Goal: Task Accomplishment & Management: Manage account settings

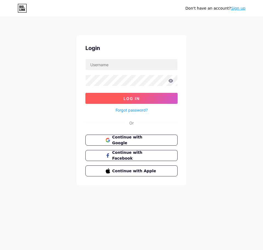
click at [140, 101] on button "Log In" at bounding box center [131, 98] width 92 height 11
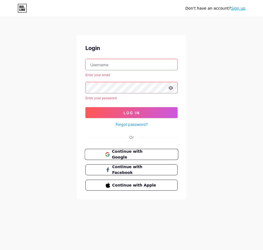
click at [132, 156] on span "Continue with Google" at bounding box center [135, 155] width 46 height 12
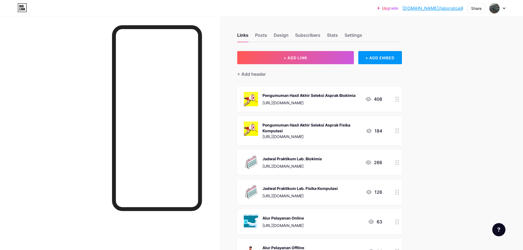
drag, startPoint x: 301, startPoint y: 102, endPoint x: 397, endPoint y: 95, distance: 96.6
click at [397, 95] on div at bounding box center [397, 98] width 9 height 25
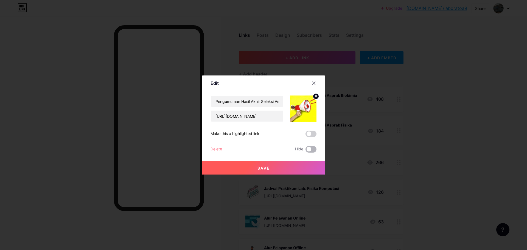
click at [309, 151] on span at bounding box center [311, 149] width 11 height 7
click at [306, 151] on input "checkbox" at bounding box center [306, 151] width 0 height 0
click at [312, 148] on span at bounding box center [311, 149] width 11 height 7
click at [306, 151] on input "checkbox" at bounding box center [306, 151] width 0 height 0
click at [287, 166] on button "Save" at bounding box center [264, 167] width 124 height 13
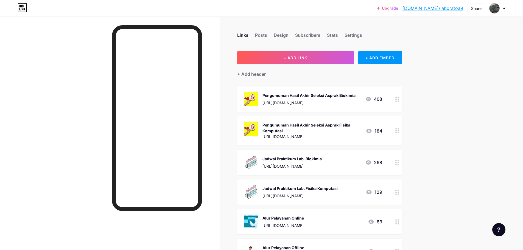
click at [337, 98] on div "Pengumuman Hasil Akhir Seleksi Asprak Biokimia" at bounding box center [308, 96] width 93 height 6
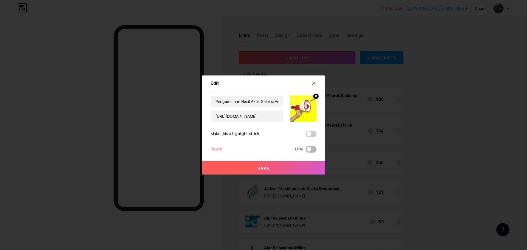
click at [311, 150] on span at bounding box center [311, 149] width 11 height 7
click at [306, 151] on input "checkbox" at bounding box center [306, 151] width 0 height 0
click at [297, 166] on button "Save" at bounding box center [264, 167] width 124 height 13
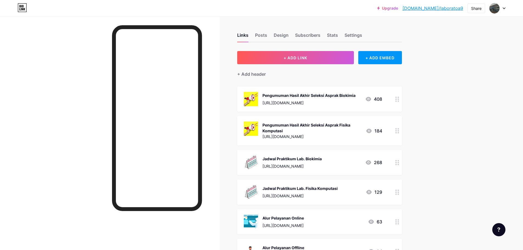
click at [346, 128] on div "Pengumuman Hasil Akhir Seleksi Asprak Fisika Komputasi" at bounding box center [311, 128] width 99 height 12
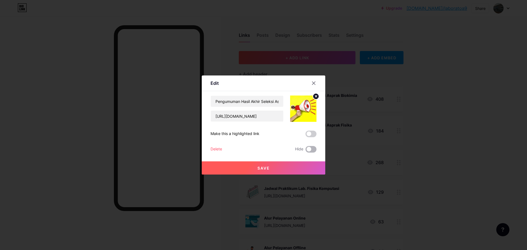
click at [309, 148] on span at bounding box center [311, 149] width 11 height 7
click at [306, 151] on input "checkbox" at bounding box center [306, 151] width 0 height 0
click at [298, 165] on button "Save" at bounding box center [264, 167] width 124 height 13
